Goal: Task Accomplishment & Management: Manage account settings

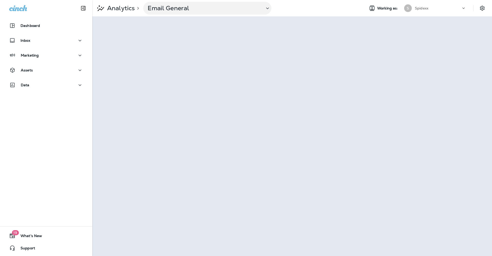
click at [65, 55] on div "Marketing" at bounding box center [46, 55] width 74 height 6
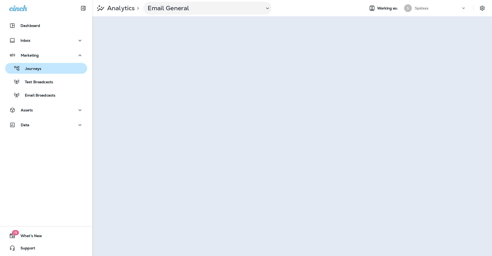
click at [59, 69] on div "Journeys" at bounding box center [46, 69] width 78 height 8
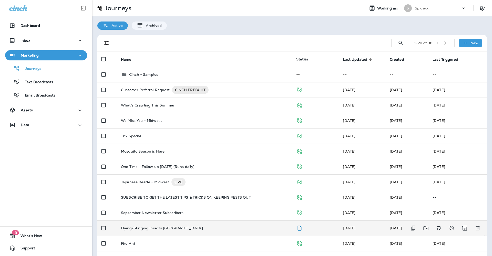
click at [220, 226] on div "Flying/Stinging Insects [GEOGRAPHIC_DATA]" at bounding box center [204, 228] width 167 height 4
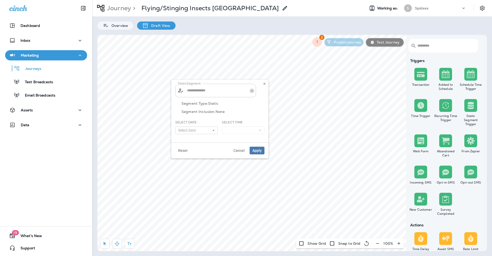
click at [250, 92] on button "Open" at bounding box center [252, 91] width 5 height 5
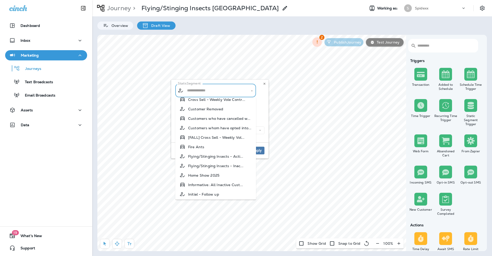
scroll to position [198, 0]
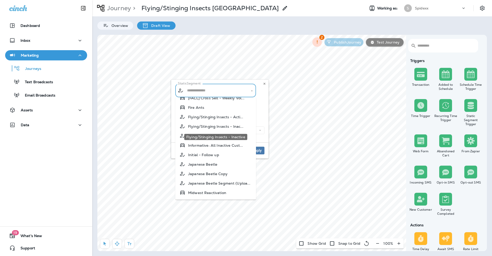
click at [220, 128] on span "Flying/Stinging Insects - Inac..." at bounding box center [216, 127] width 56 height 4
type input "**********"
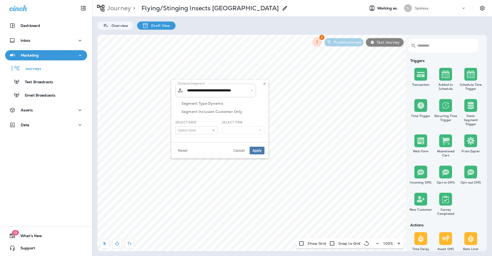
click at [214, 131] on icon at bounding box center [213, 130] width 3 height 3
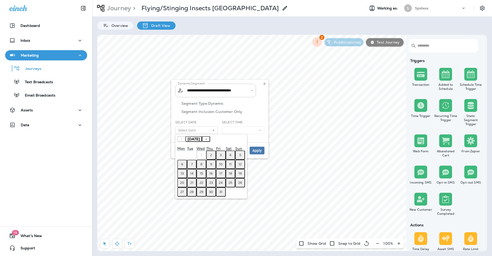
click at [222, 156] on button "3" at bounding box center [221, 155] width 10 height 9
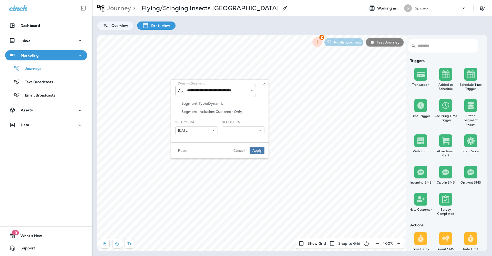
click at [254, 132] on button at bounding box center [243, 131] width 43 height 8
click at [248, 145] on link "8:00 am" at bounding box center [243, 145] width 43 height 6
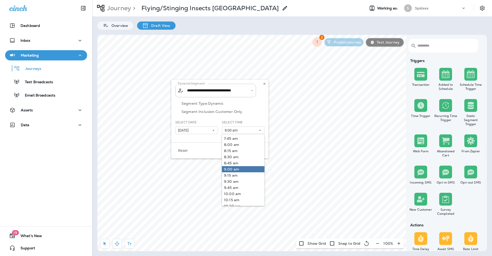
click at [241, 169] on link "9:00 am" at bounding box center [243, 169] width 43 height 6
click at [205, 138] on div "Select Date [DATE] « ‹ [DATE] › » Mon Tue Wed Thu Fri Sat Sun 1 2 3 4 5 6 7 8 9…" at bounding box center [196, 129] width 47 height 18
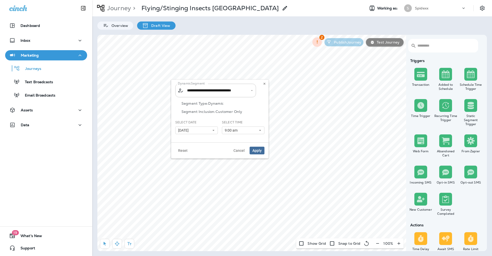
click at [257, 151] on span "Apply" at bounding box center [256, 151] width 9 height 4
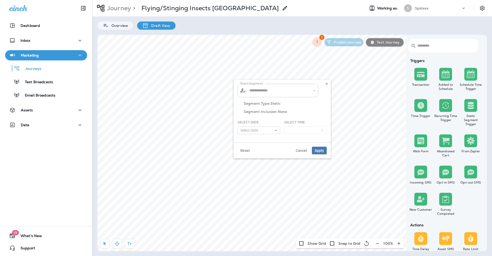
click at [314, 90] on icon "Open" at bounding box center [314, 91] width 4 height 4
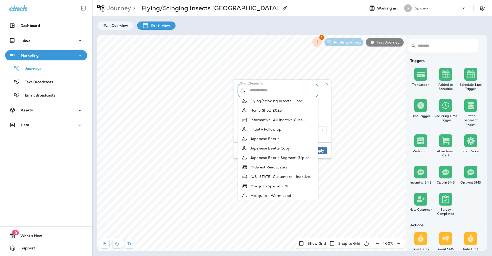
scroll to position [185, 0]
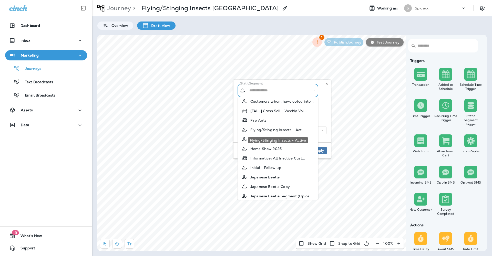
click at [283, 132] on span "Flying/Stinging Insects - Acti..." at bounding box center [277, 130] width 55 height 4
type input "**********"
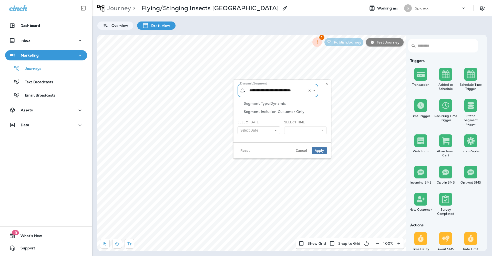
click at [276, 130] on use at bounding box center [276, 130] width 2 height 1
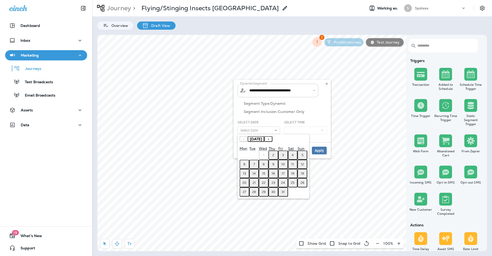
click at [275, 155] on button "2" at bounding box center [273, 155] width 10 height 9
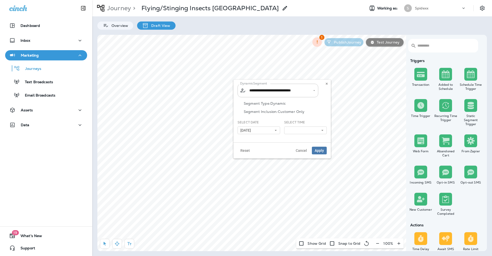
click at [276, 132] on button "[DATE]" at bounding box center [258, 131] width 43 height 8
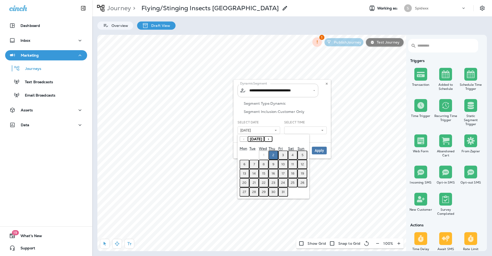
click at [284, 157] on abbr "3" at bounding box center [283, 155] width 2 height 4
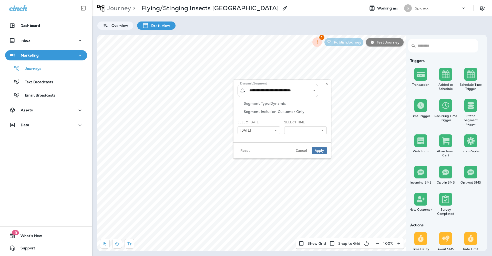
click at [323, 129] on icon at bounding box center [322, 130] width 3 height 3
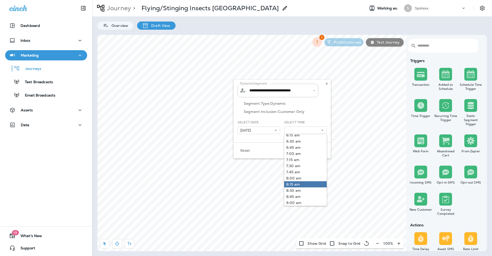
scroll to position [172, 0]
click at [302, 186] on link "9:00 am" at bounding box center [305, 188] width 43 height 6
click at [274, 141] on div "**********" at bounding box center [281, 111] width 97 height 63
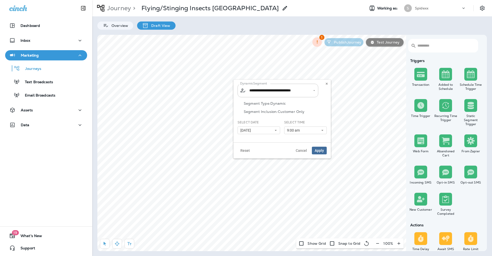
click at [323, 151] on span "Apply" at bounding box center [319, 151] width 9 height 4
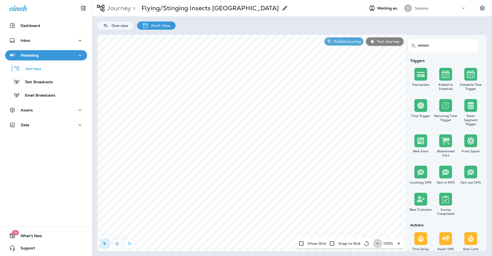
click at [377, 245] on icon "button" at bounding box center [377, 243] width 5 height 5
click at [52, 112] on div "Assets" at bounding box center [46, 110] width 74 height 6
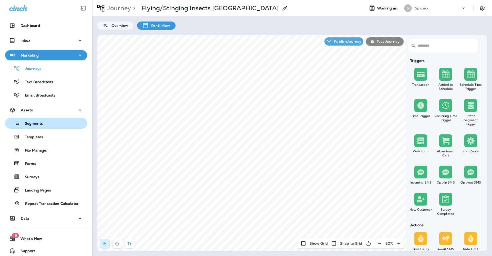
click at [60, 125] on div "Segments" at bounding box center [46, 123] width 78 height 8
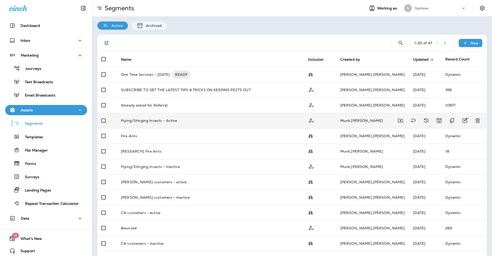
click at [203, 119] on div "Flying/Stinging Insects - Active" at bounding box center [210, 121] width 179 height 4
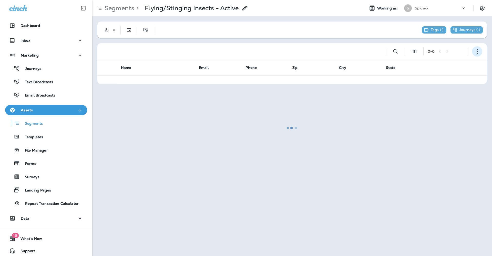
click at [472, 51] on button "button" at bounding box center [477, 51] width 10 height 10
click at [449, 61] on button "Edit Segment" at bounding box center [451, 65] width 61 height 12
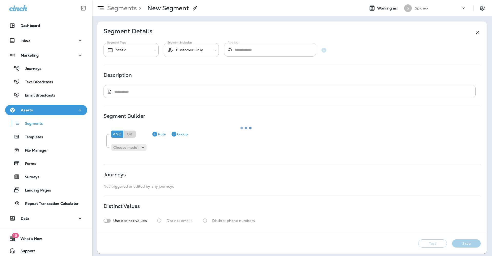
type input "*******"
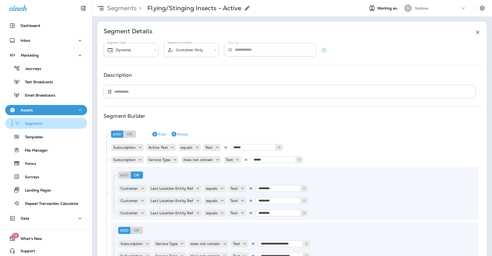
click at [50, 124] on div "Segments" at bounding box center [46, 123] width 78 height 8
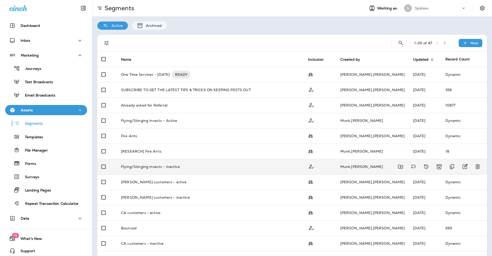
click at [218, 167] on td "Flying/Stinging Insects - Inactive" at bounding box center [210, 166] width 187 height 15
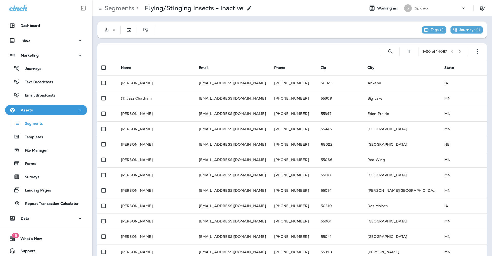
click at [481, 52] on div "1 - 20 of 14087" at bounding box center [292, 51] width 383 height 16
click at [474, 51] on icon "button" at bounding box center [476, 51] width 5 height 5
click at [450, 64] on p "Edit Segment" at bounding box center [439, 65] width 26 height 4
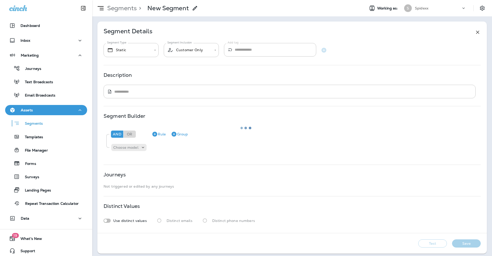
type input "*******"
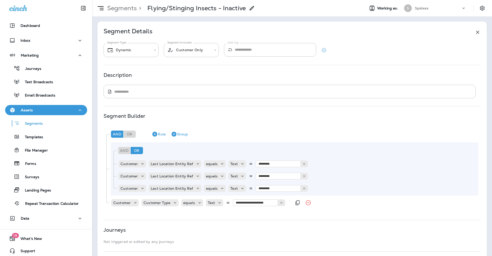
scroll to position [58, 0]
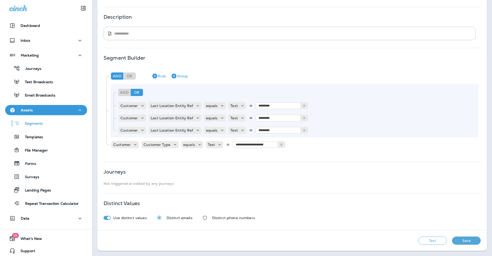
click at [423, 240] on button "Test" at bounding box center [432, 241] width 29 height 8
click at [353, 240] on button "View Sample" at bounding box center [360, 241] width 34 height 8
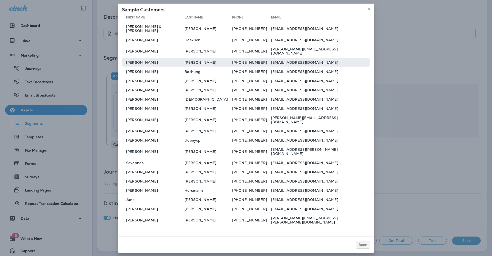
click at [247, 64] on td "[PHONE_NUMBER]" at bounding box center [251, 62] width 39 height 8
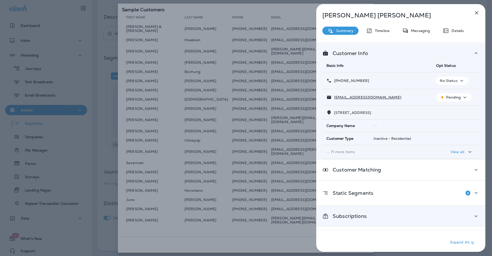
click at [474, 215] on icon at bounding box center [476, 216] width 6 height 6
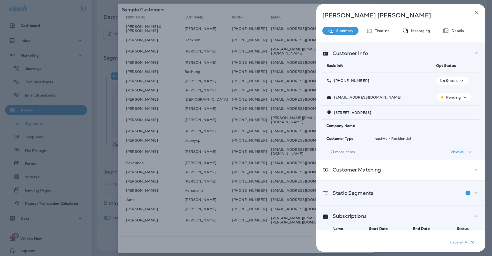
scroll to position [24, 0]
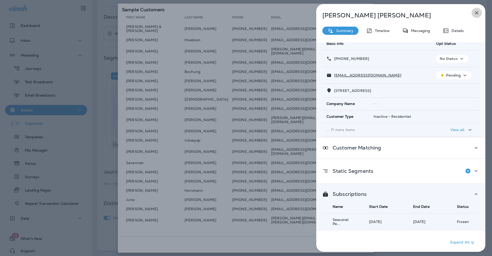
click at [475, 13] on icon "button" at bounding box center [476, 13] width 6 height 6
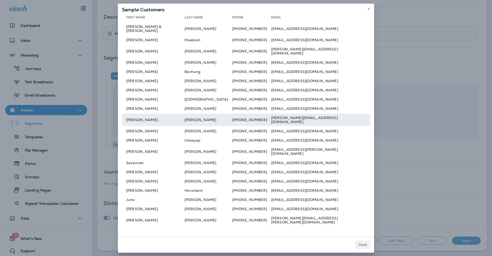
click at [288, 120] on td "[PERSON_NAME][EMAIL_ADDRESS][DOMAIN_NAME]" at bounding box center [320, 120] width 99 height 12
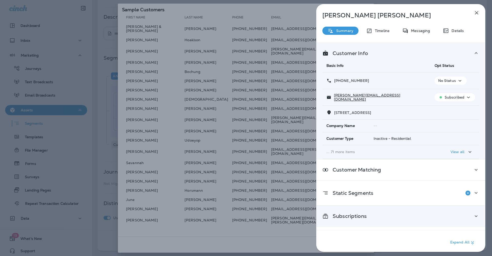
click at [457, 213] on div "Subscriptions" at bounding box center [400, 216] width 169 height 21
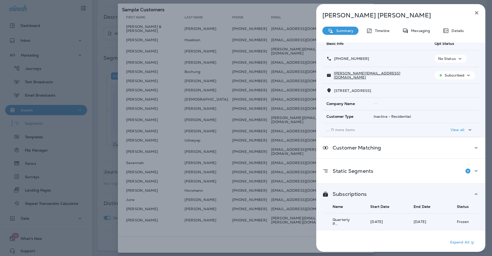
scroll to position [24, 0]
click at [477, 15] on icon "button" at bounding box center [476, 13] width 6 height 6
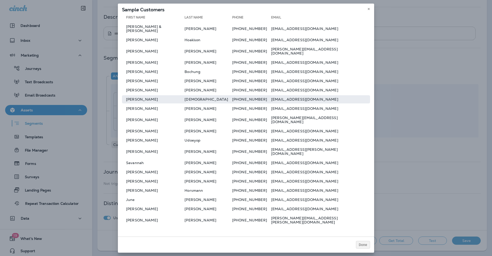
click at [246, 103] on td "[PHONE_NUMBER]" at bounding box center [251, 99] width 39 height 8
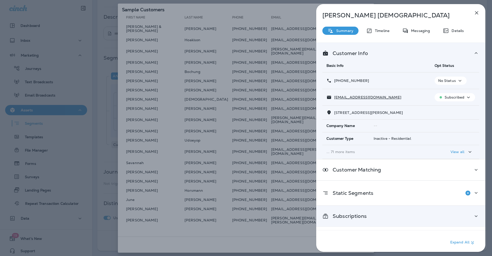
click at [473, 218] on icon at bounding box center [476, 216] width 6 height 6
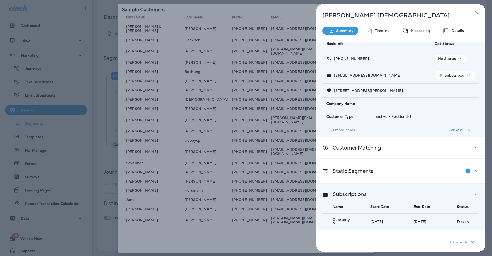
scroll to position [24, 0]
click at [473, 12] on button "button" at bounding box center [476, 13] width 10 height 10
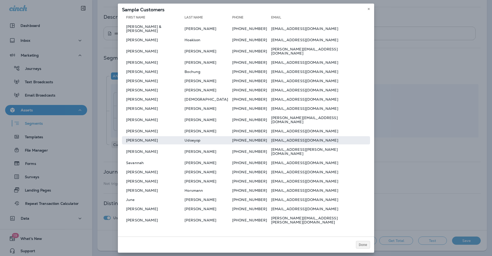
click at [261, 136] on td "[PHONE_NUMBER]" at bounding box center [251, 140] width 39 height 8
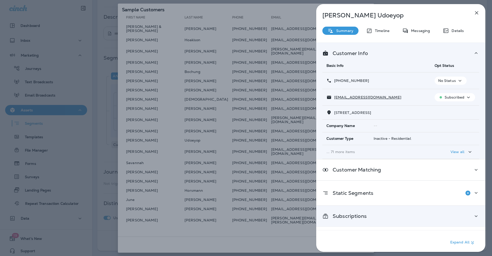
click at [418, 215] on div "Subscriptions" at bounding box center [400, 216] width 157 height 6
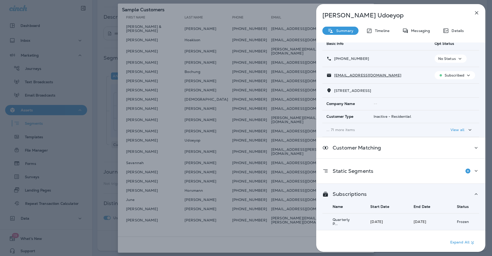
scroll to position [24, 0]
click at [475, 12] on icon "button" at bounding box center [476, 12] width 3 height 3
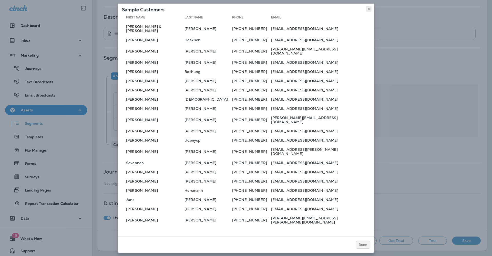
click at [368, 11] on icon at bounding box center [368, 8] width 3 height 3
